Goal: Task Accomplishment & Management: Manage account settings

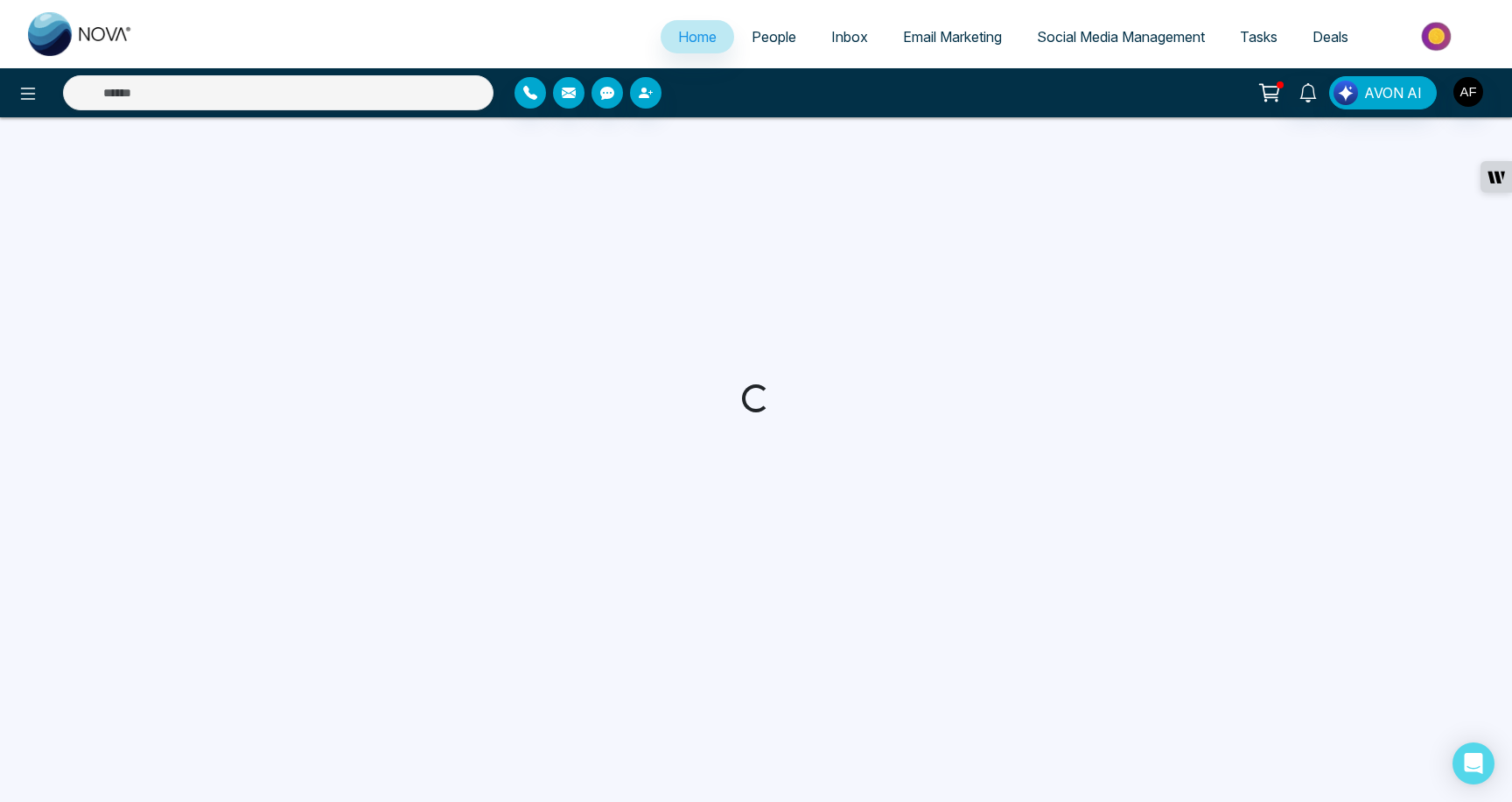
select select "*"
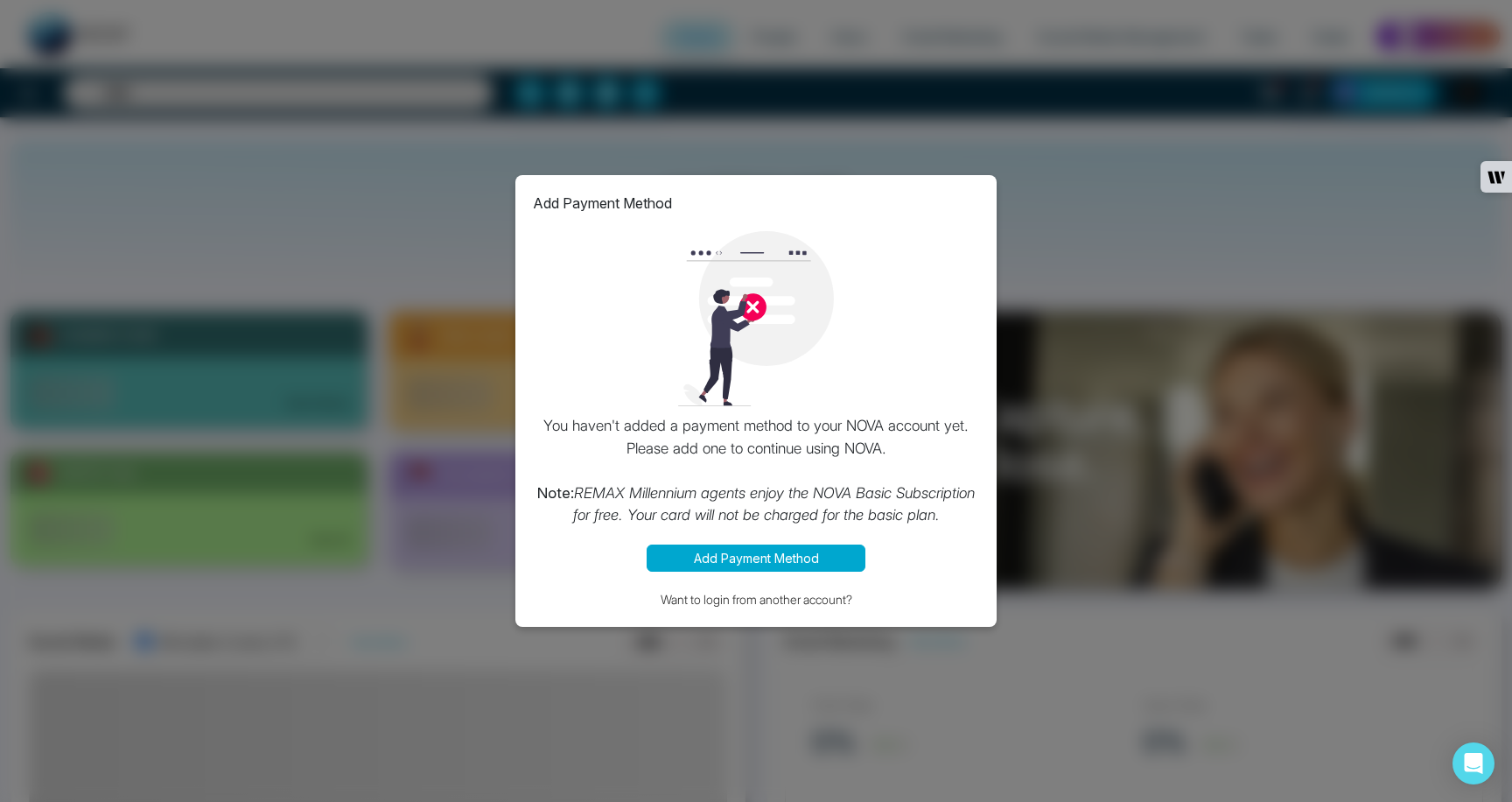
click at [293, 408] on div "Add Payment Method You haven't added a payment method to your NOVA account yet.…" at bounding box center [756, 401] width 1512 height 802
